Goal: Information Seeking & Learning: Learn about a topic

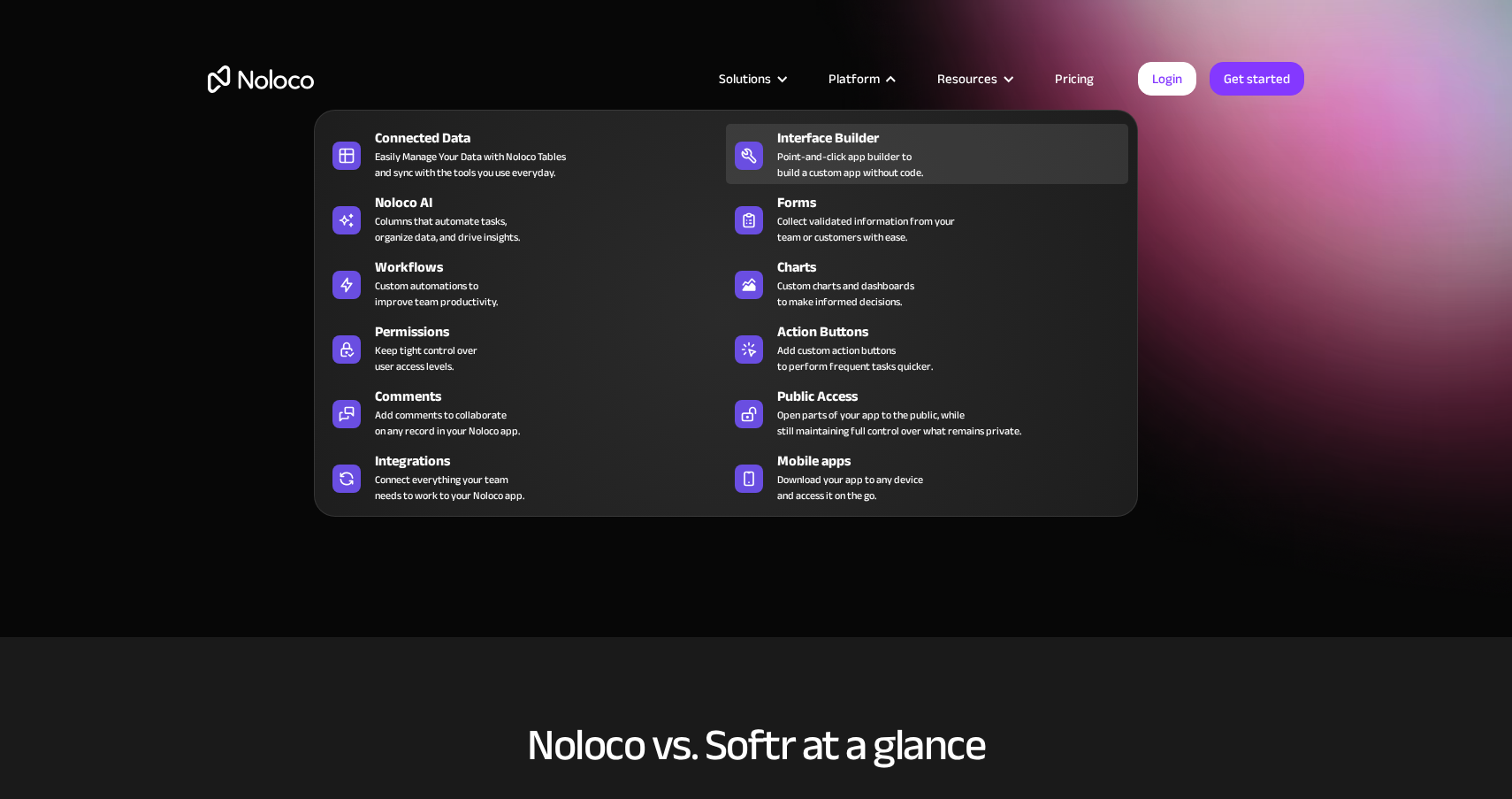
click at [845, 159] on div "Point-and-click app builder to build a custom app without code." at bounding box center [850, 164] width 146 height 32
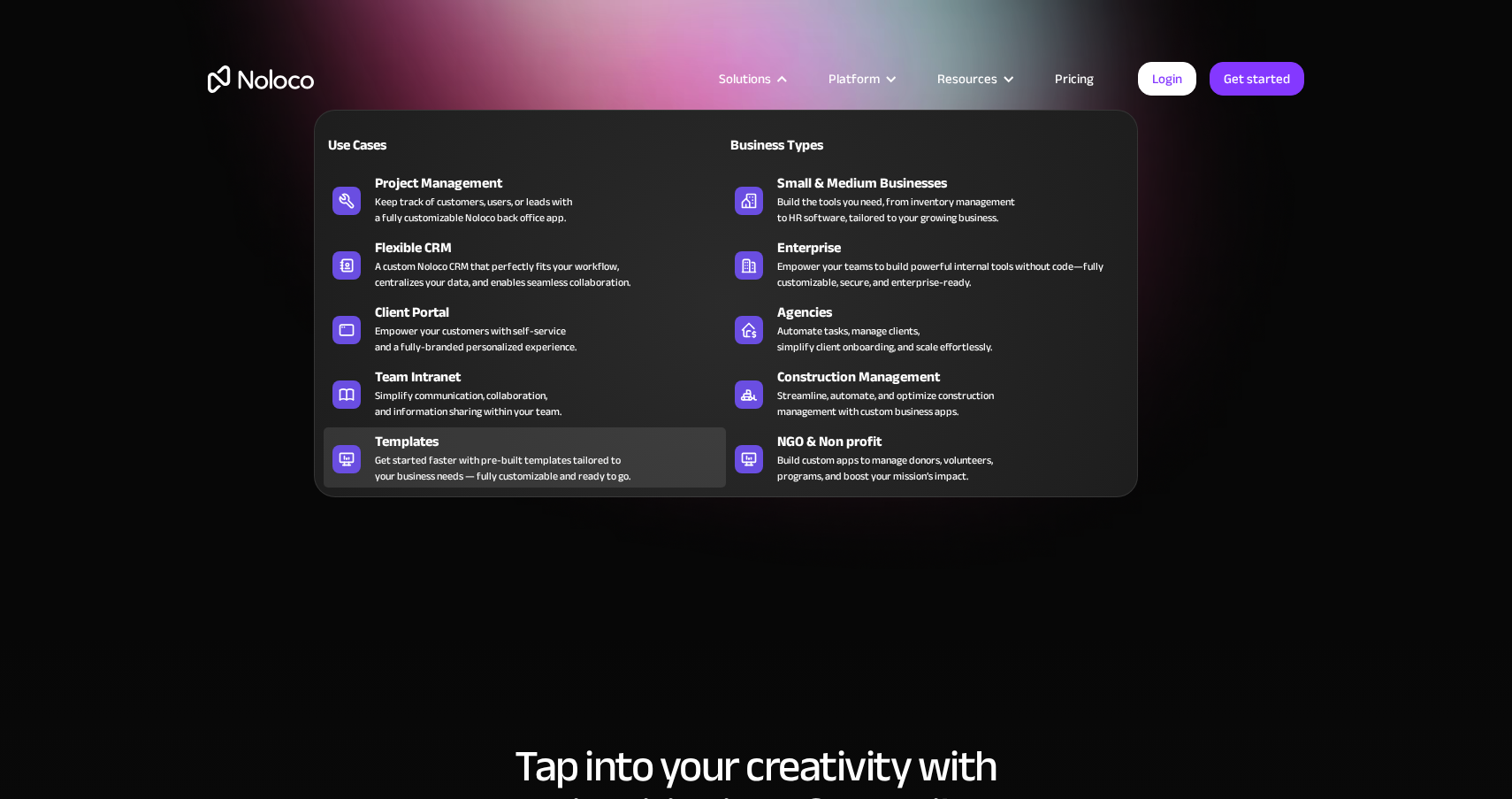
click at [406, 438] on div "Templates" at bounding box center [554, 442] width 359 height 21
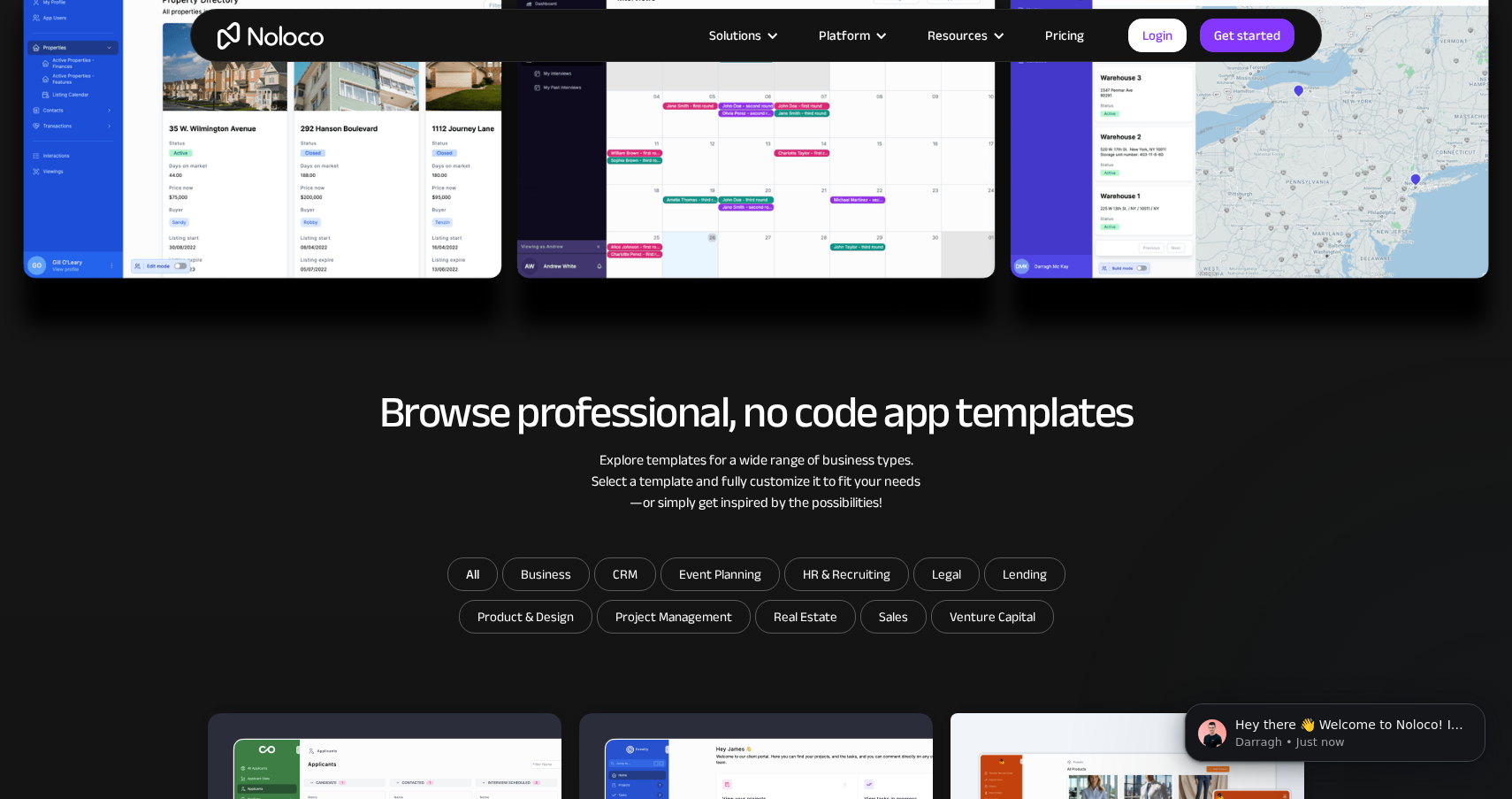
scroll to position [628, 0]
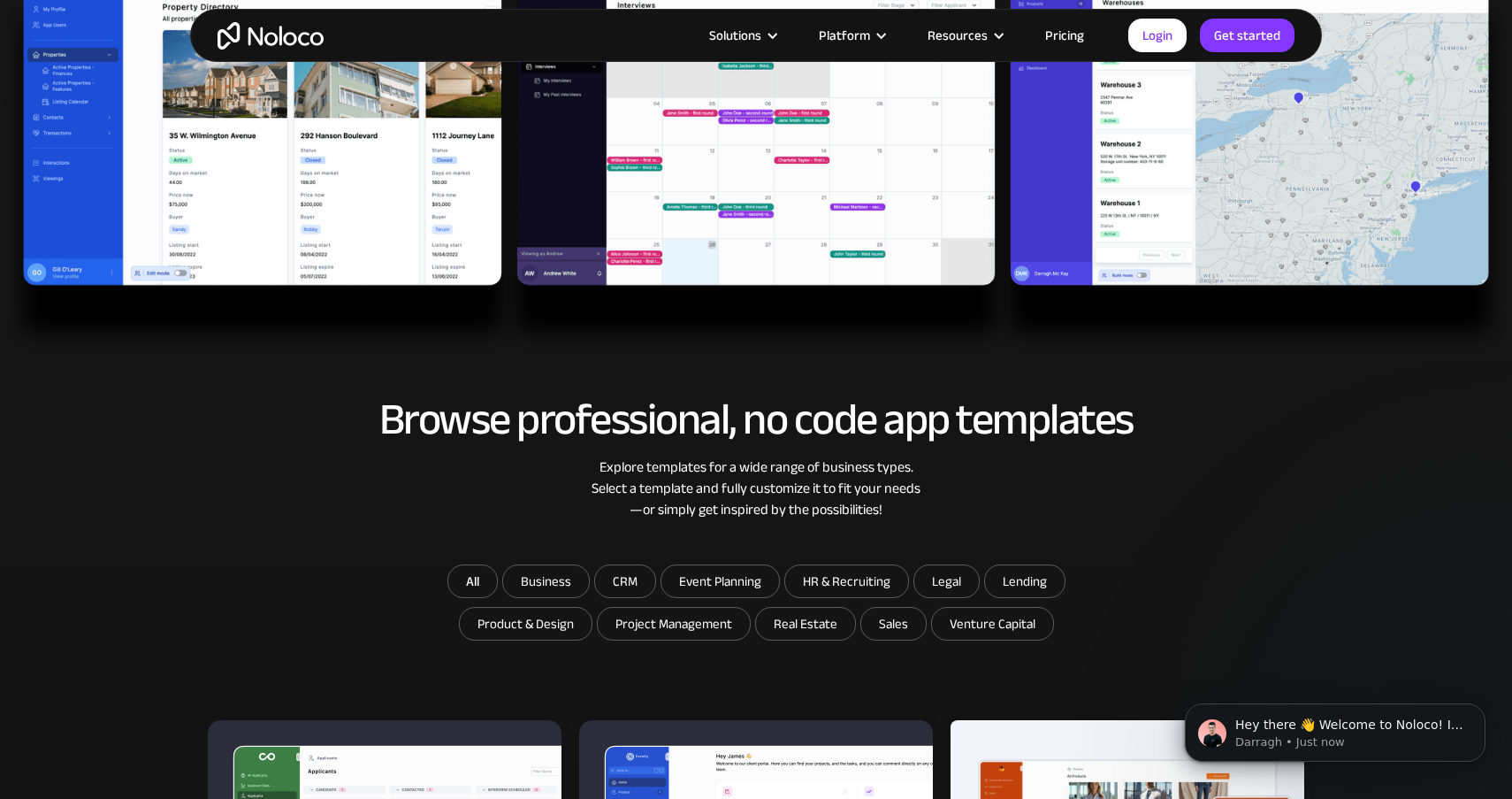
click at [1057, 27] on link "Pricing" at bounding box center [1065, 36] width 83 height 23
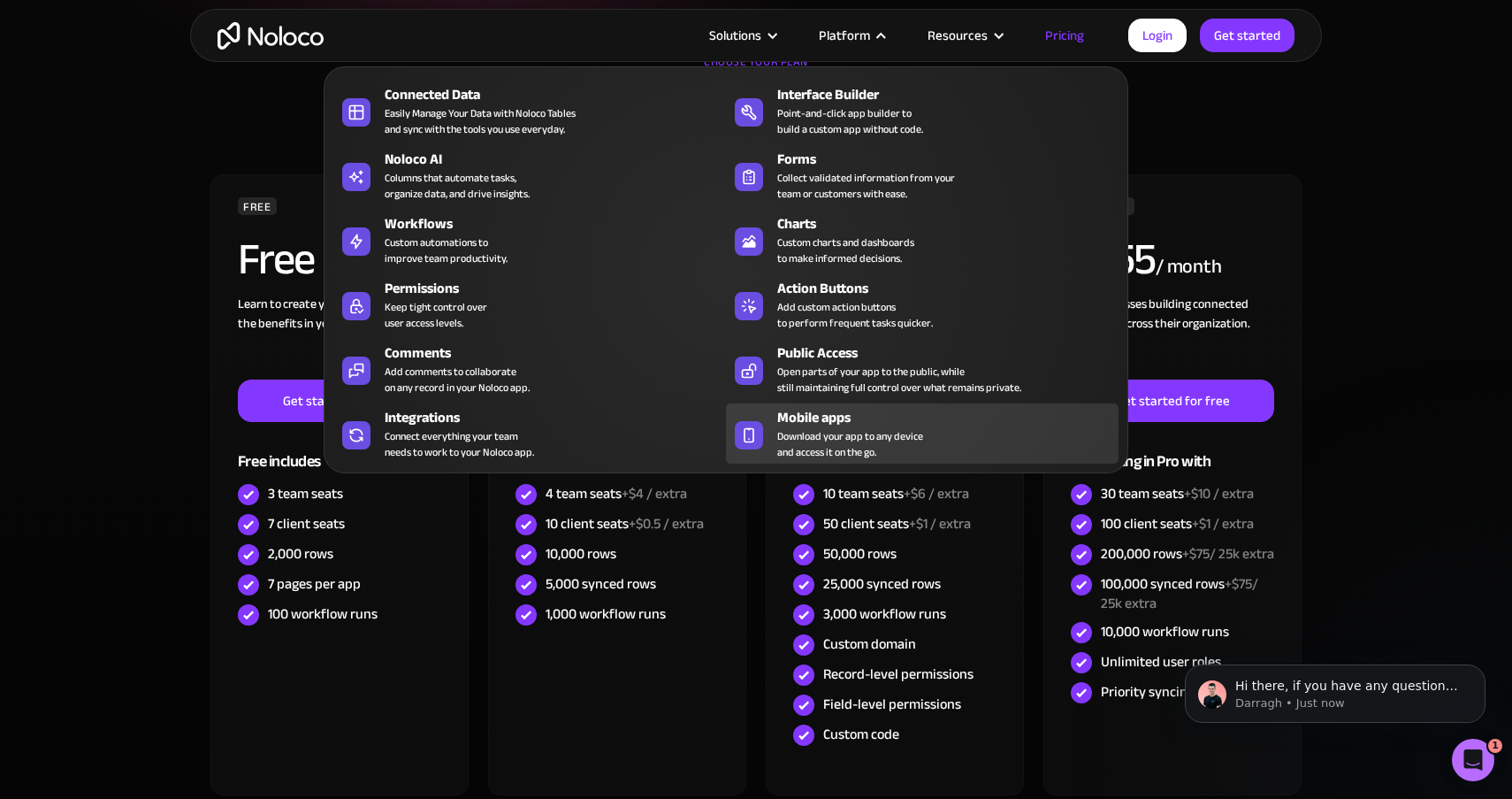
click at [820, 407] on div "Mobile apps" at bounding box center [952, 417] width 349 height 21
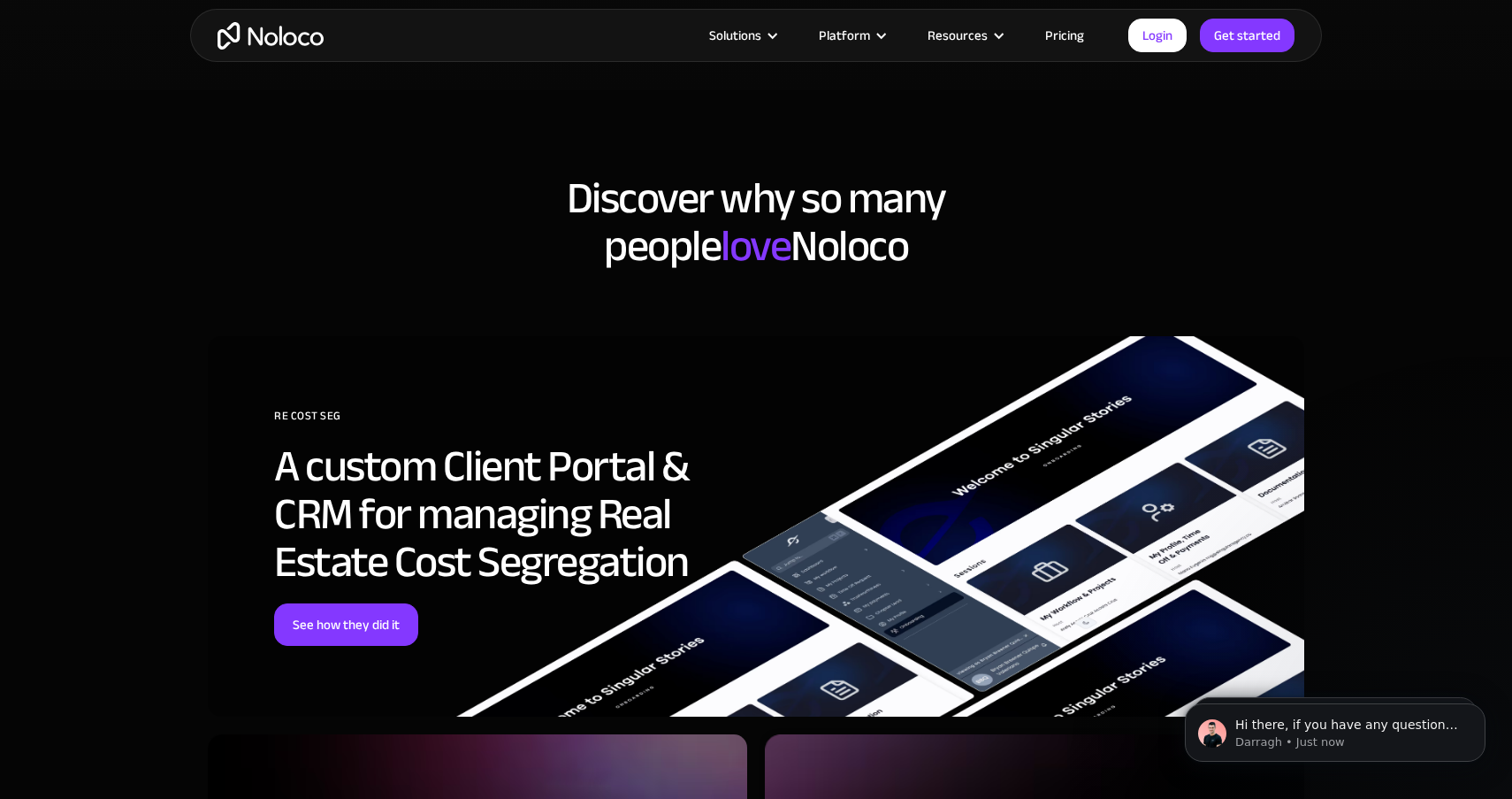
scroll to position [4416, 0]
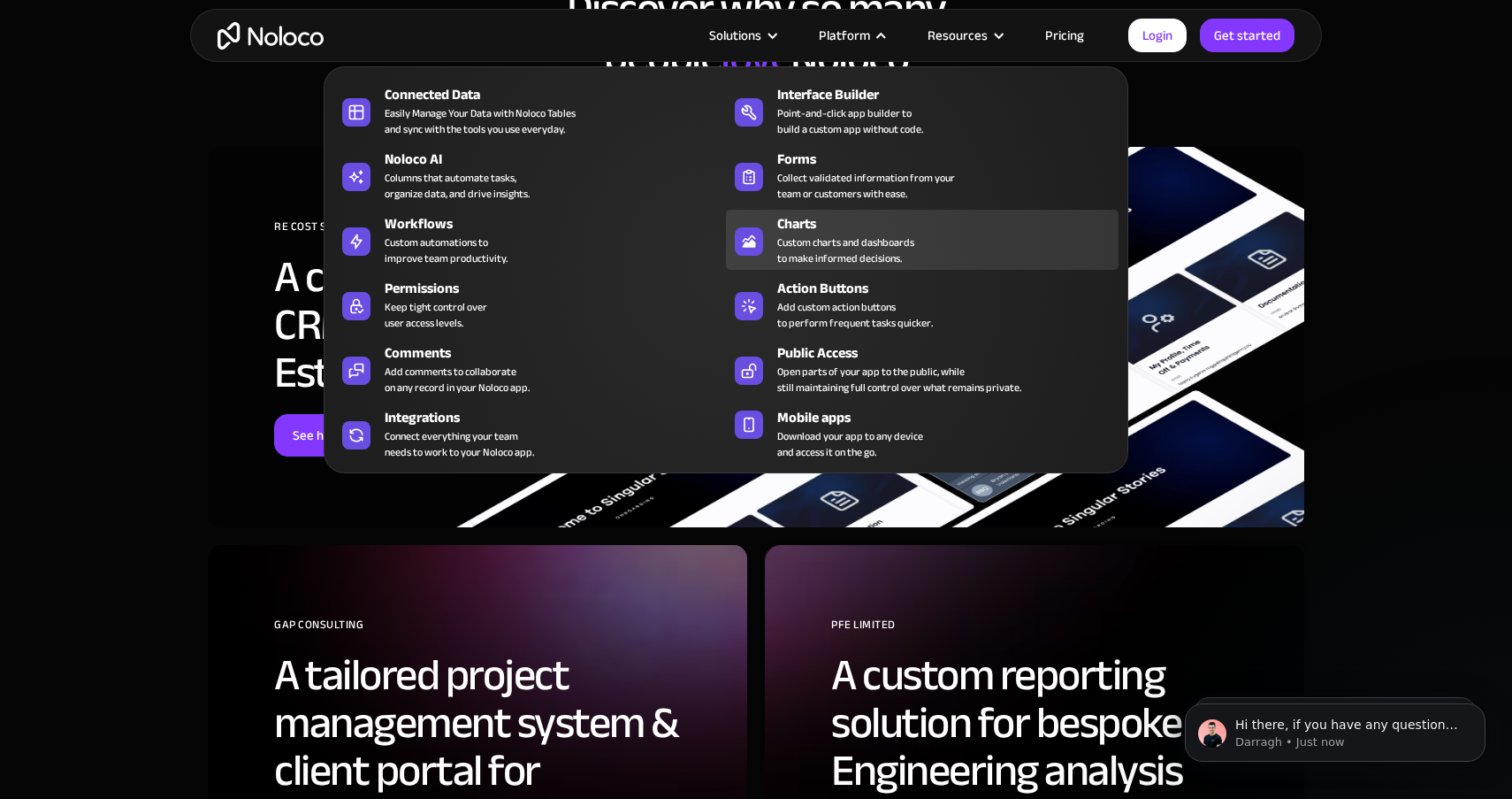
click at [800, 243] on div "Custom charts and dashboards to make informed decisions." at bounding box center [845, 250] width 137 height 32
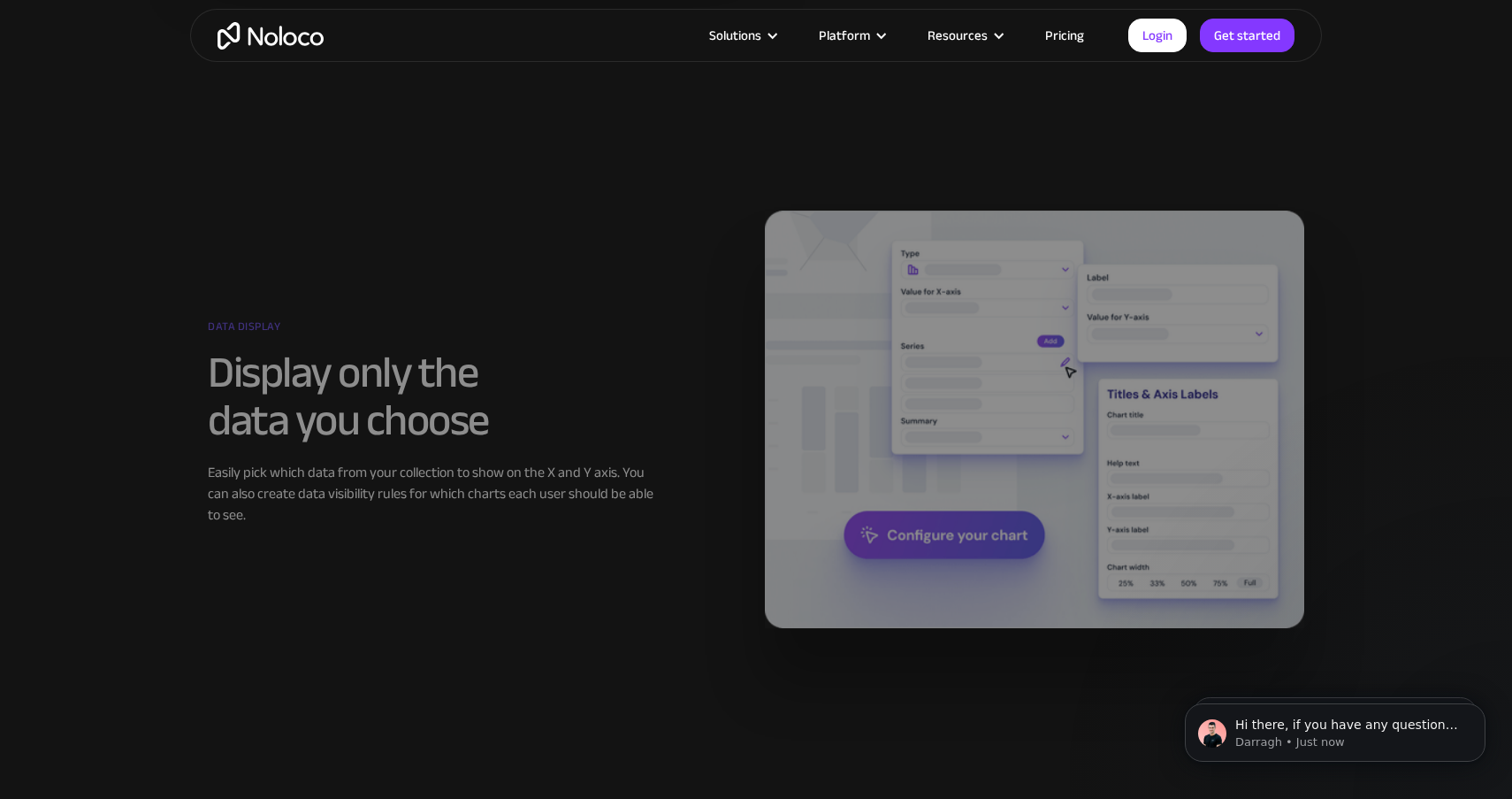
scroll to position [2037, 0]
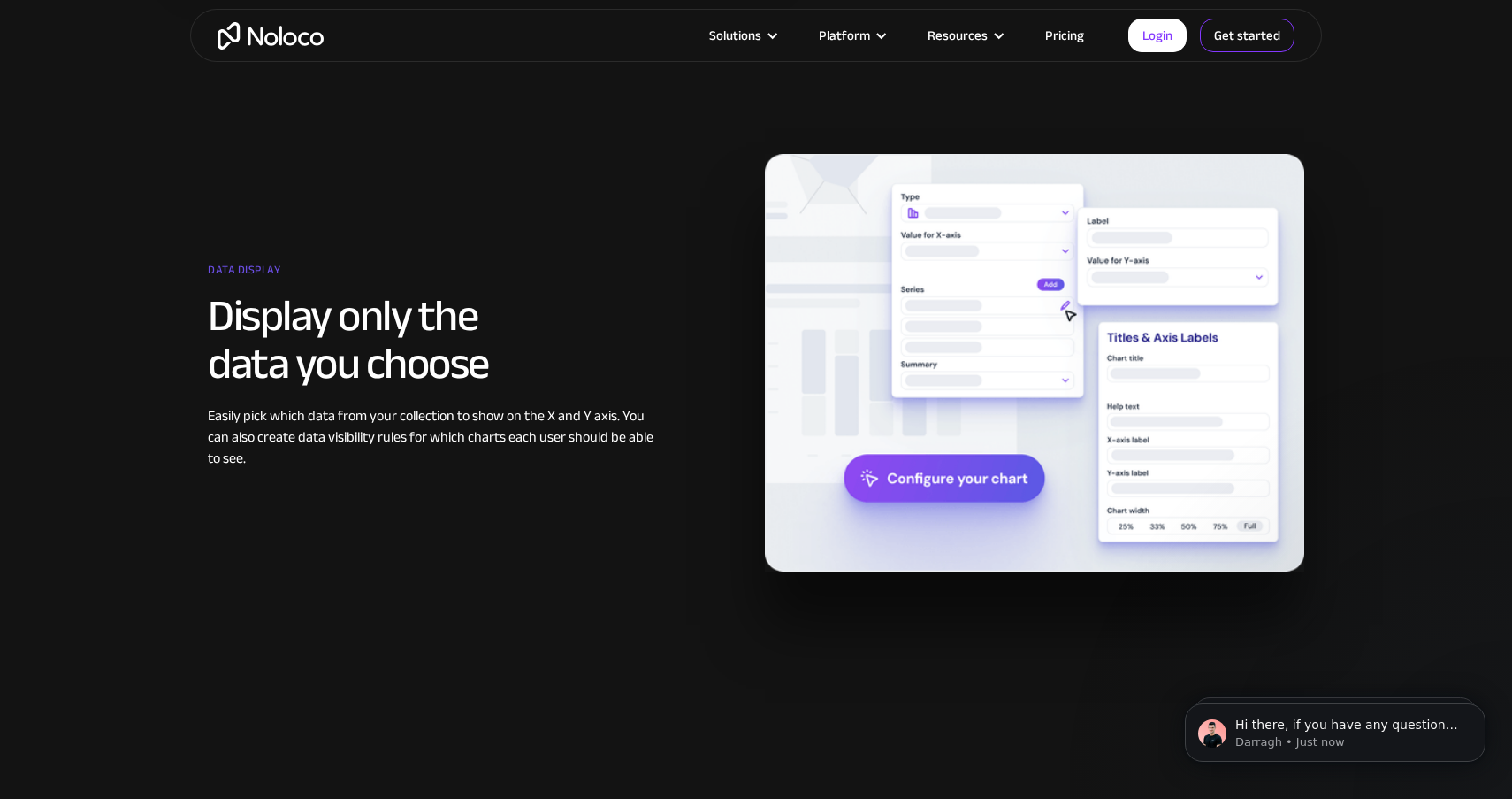
click at [1256, 24] on link "Get started" at bounding box center [1246, 35] width 94 height 34
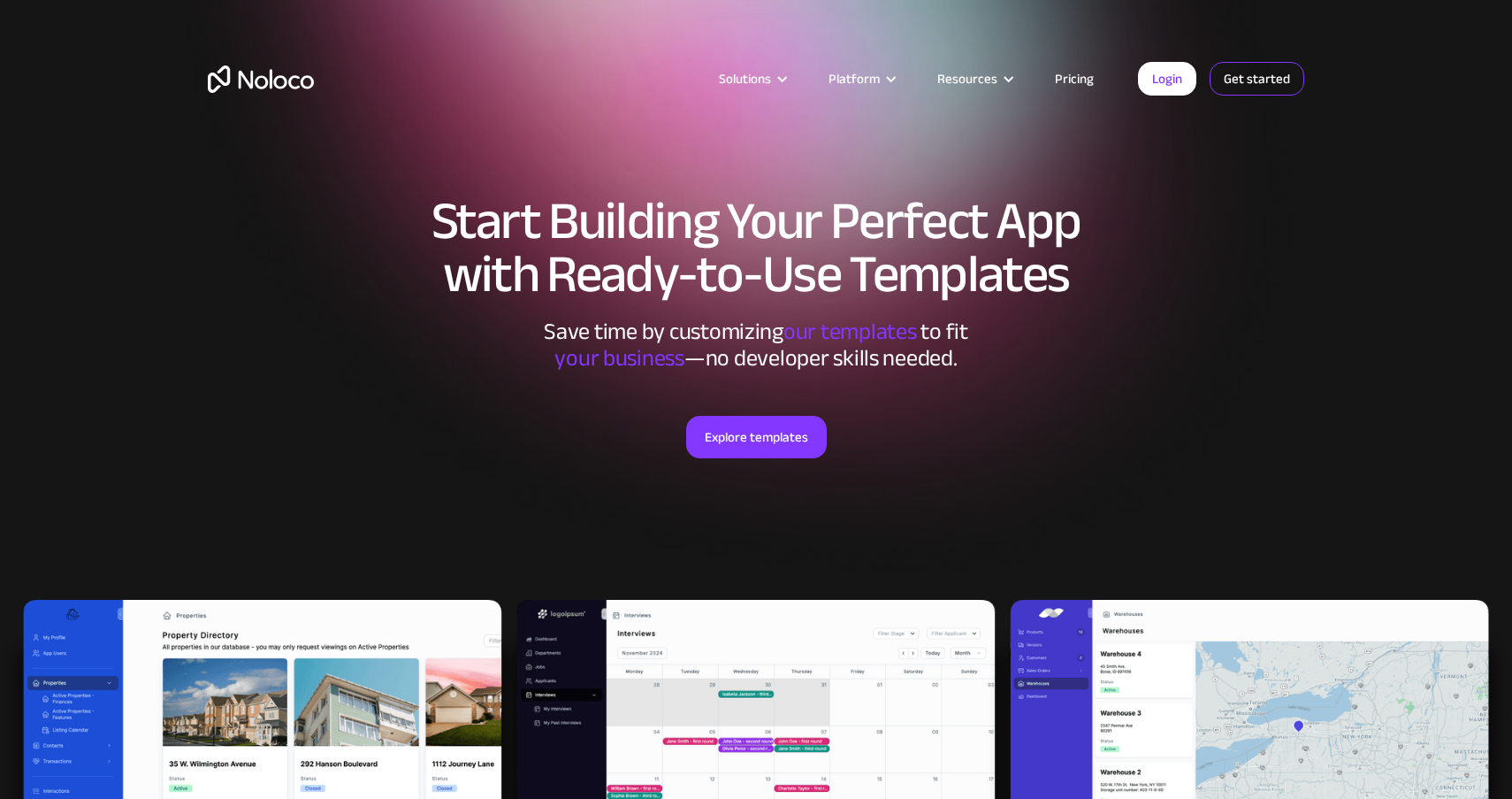
click at [1229, 77] on link "Get started" at bounding box center [1256, 79] width 94 height 34
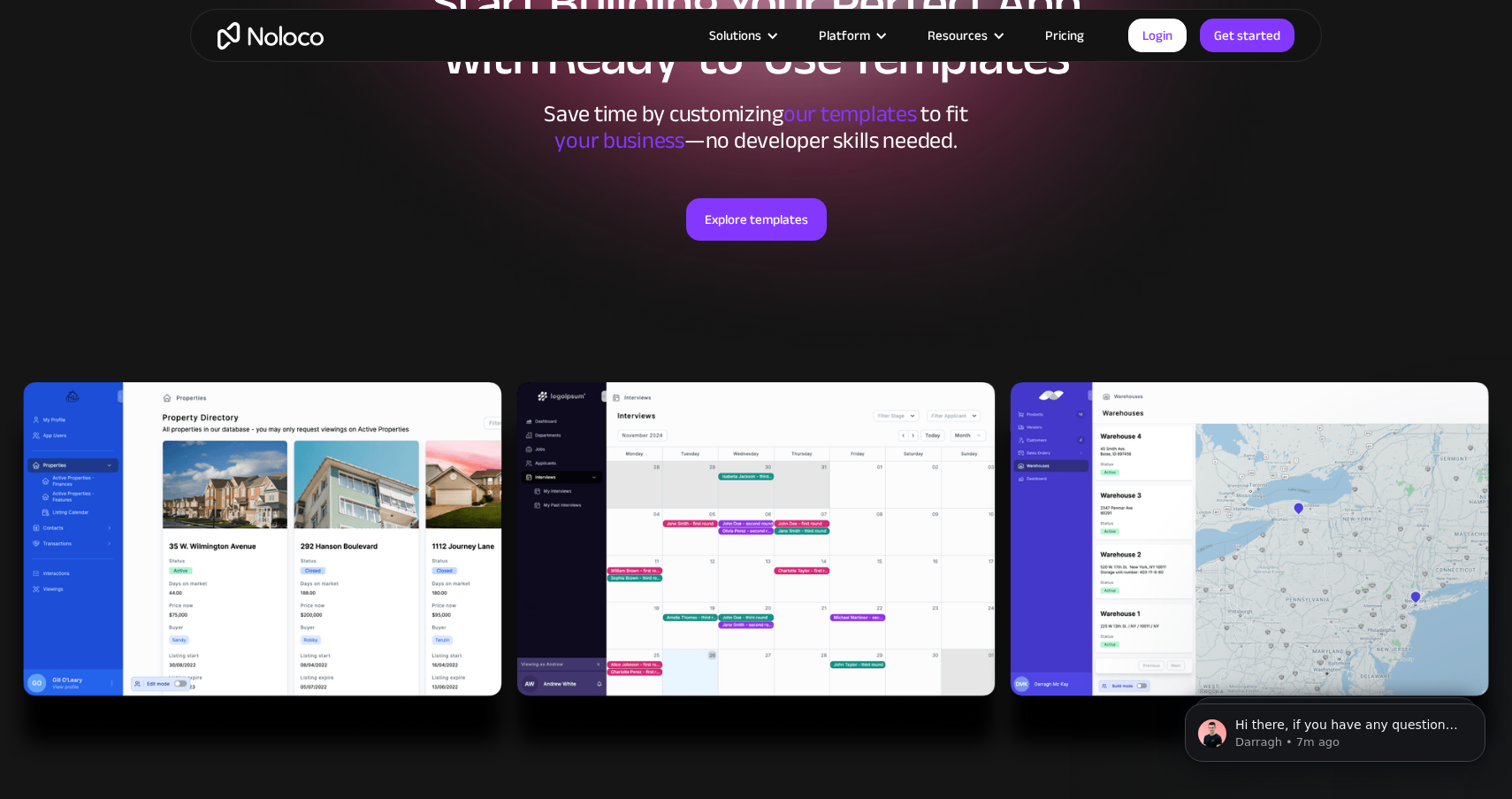
scroll to position [218, 0]
